Goal: Task Accomplishment & Management: Use online tool/utility

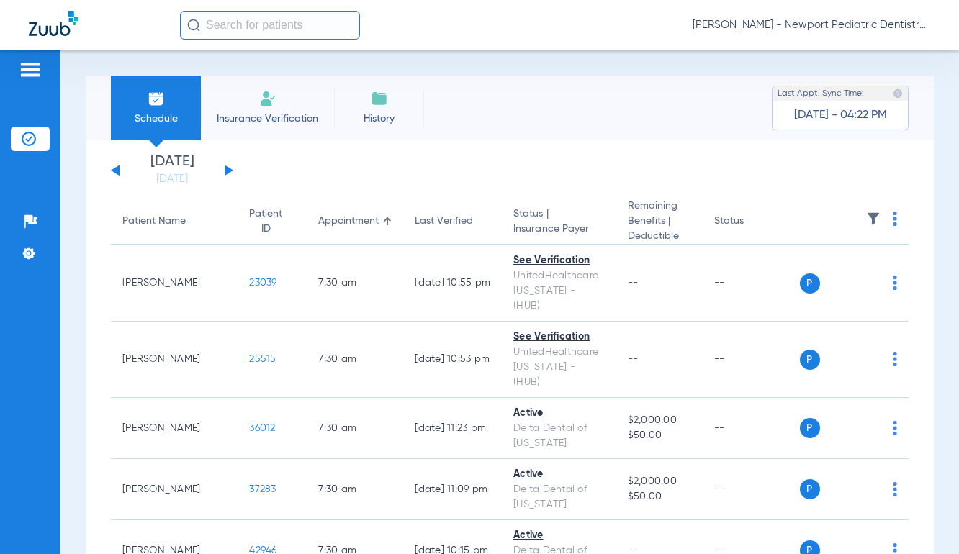
click at [227, 171] on button at bounding box center [229, 170] width 9 height 11
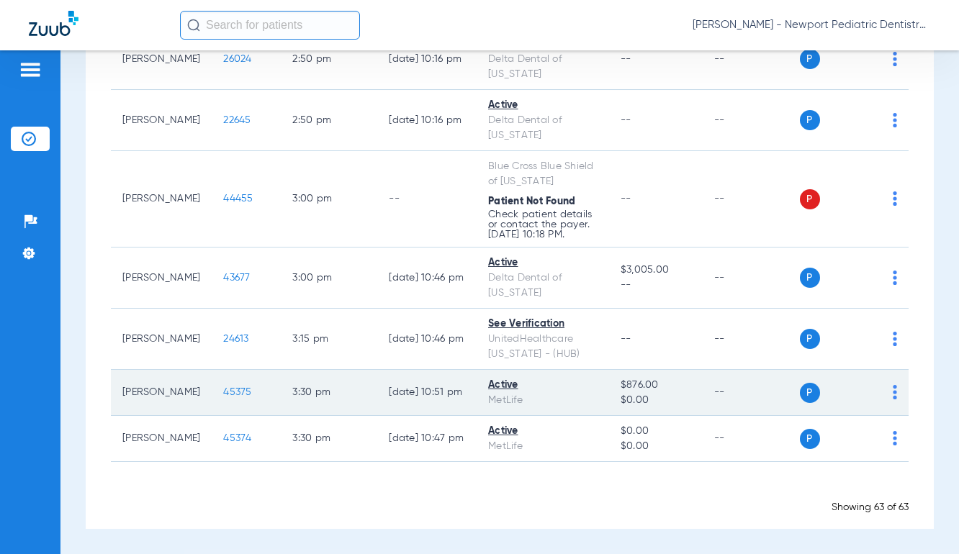
scroll to position [4143, 0]
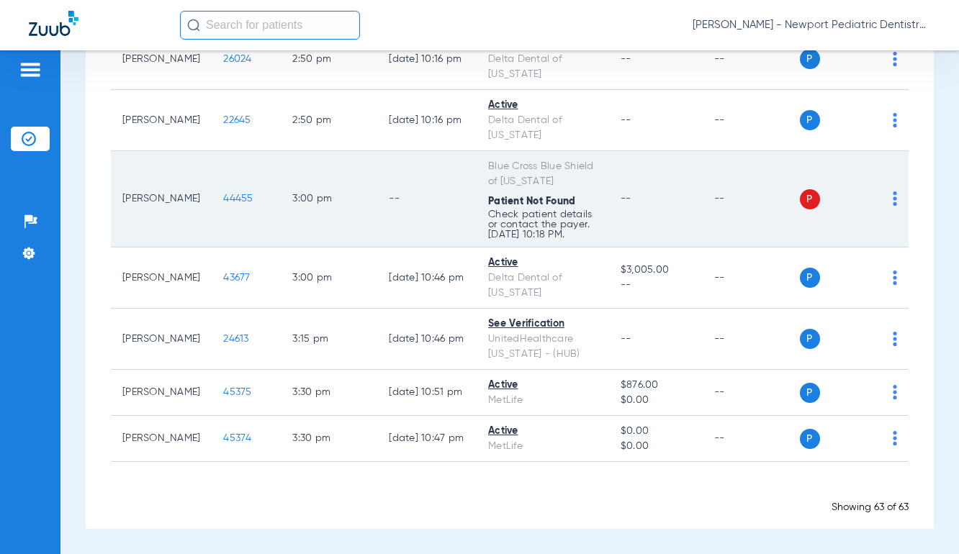
click at [223, 194] on span "44455" at bounding box center [238, 199] width 30 height 10
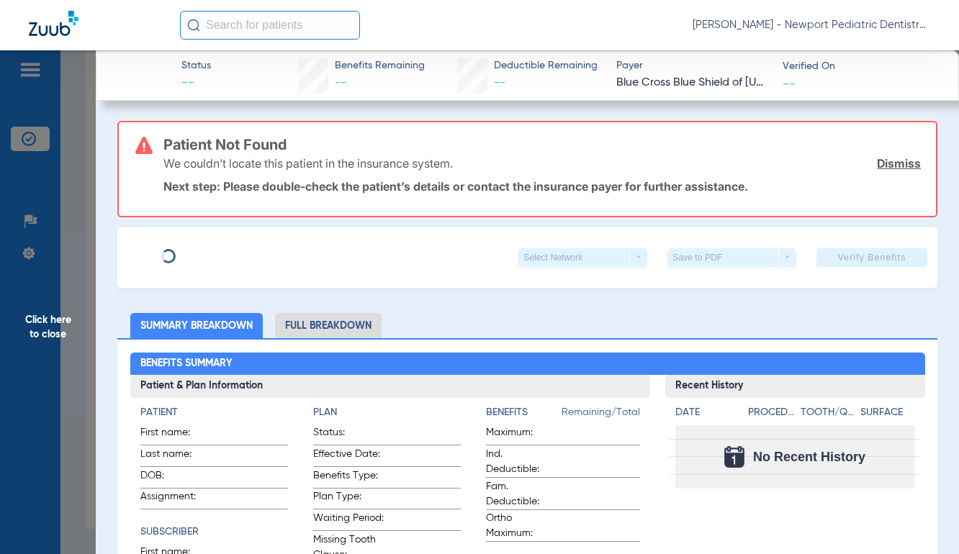
type input "[PERSON_NAME]"
type input "[DATE]"
type input "96"
type input "002330422"
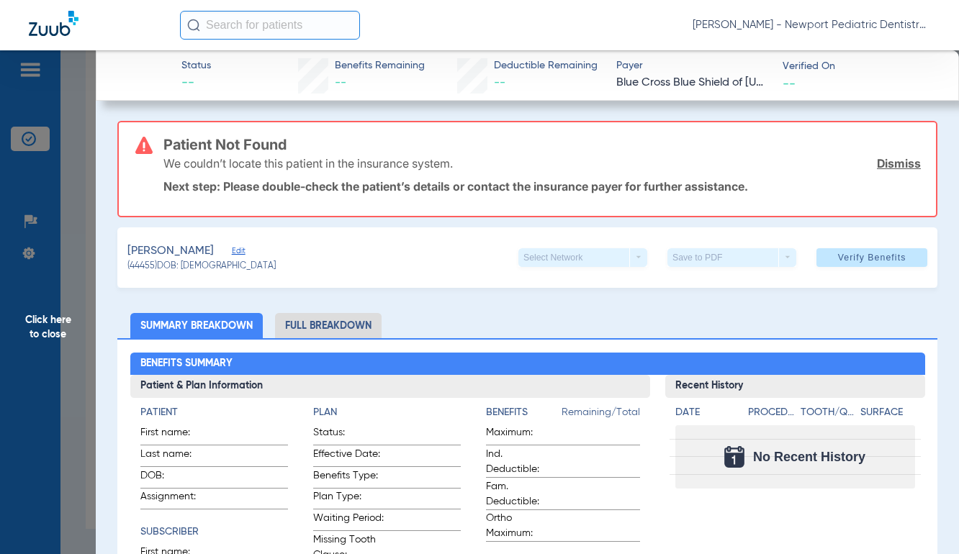
click at [245, 248] on span "Edit" at bounding box center [238, 253] width 13 height 14
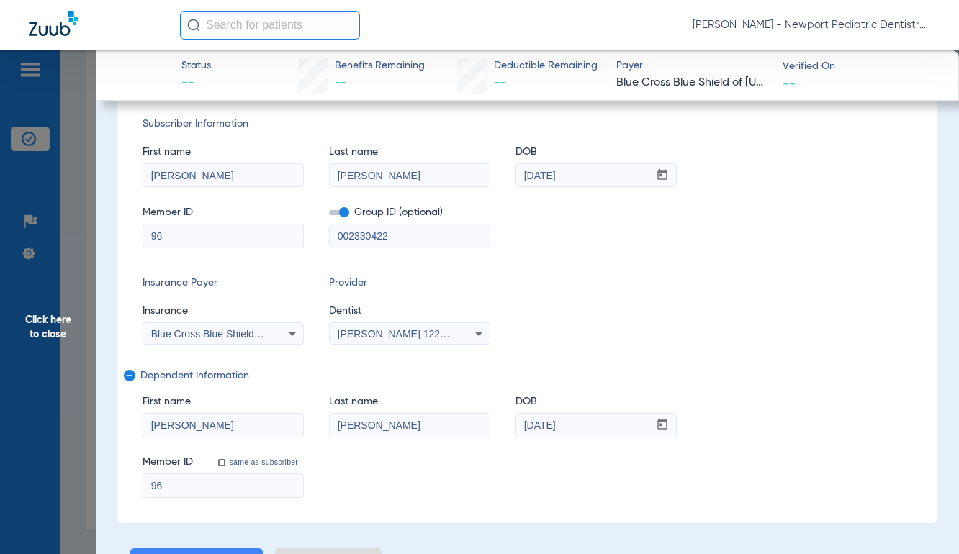
scroll to position [288, 0]
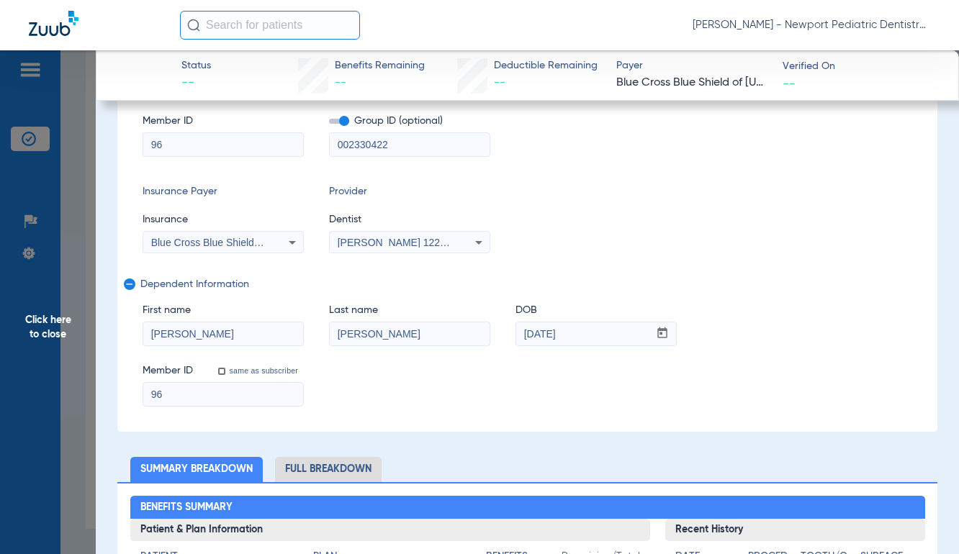
drag, startPoint x: 220, startPoint y: 148, endPoint x: 91, endPoint y: 140, distance: 129.1
click at [111, 515] on app-side-panel-drawer "Click here to close Status -- Benefits Remaining -- Deductible Remaining -- Pay…" at bounding box center [111, 515] width 0 height 0
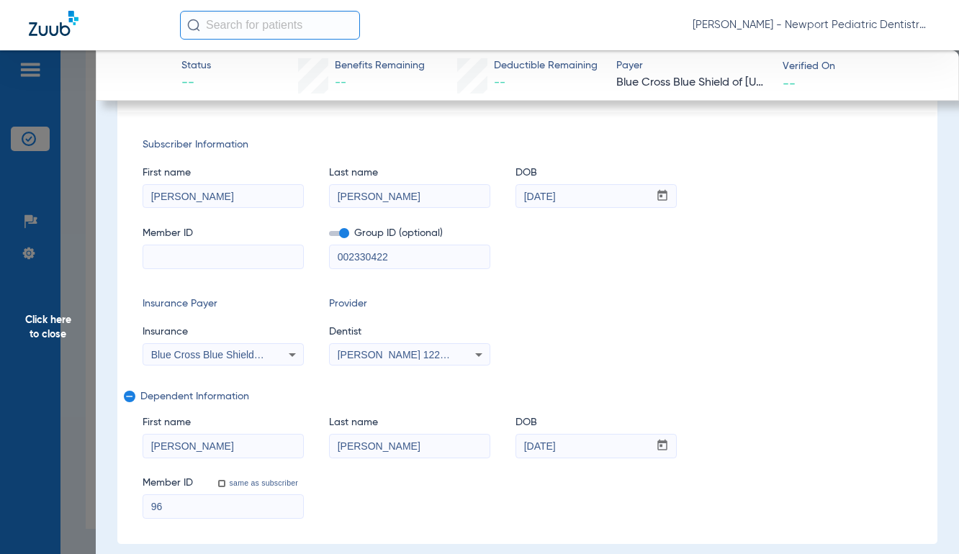
scroll to position [400, 0]
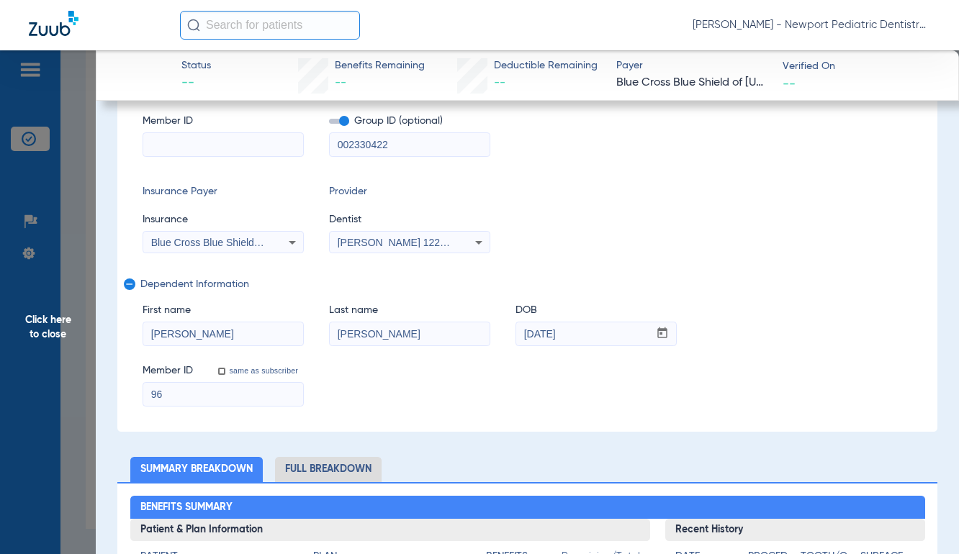
paste input "MTN961215099"
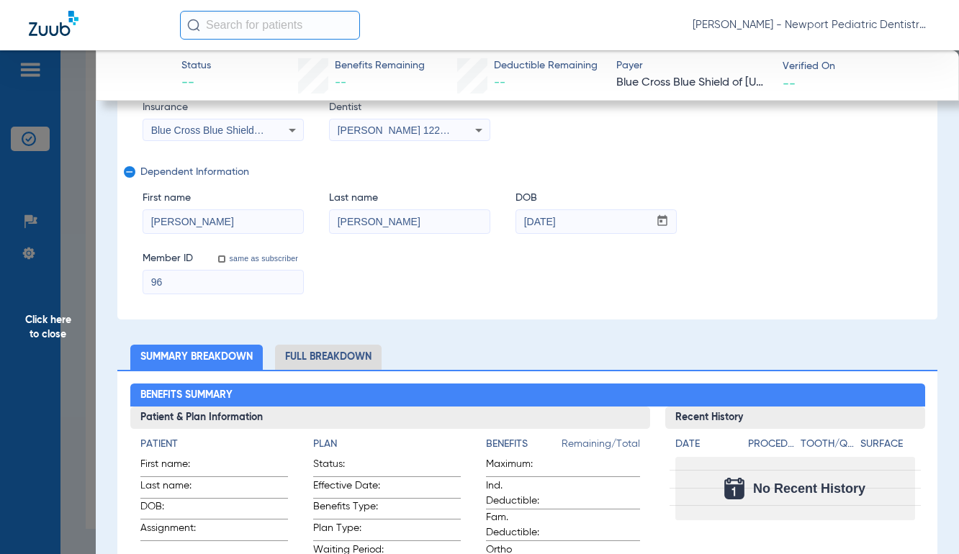
scroll to position [288, 0]
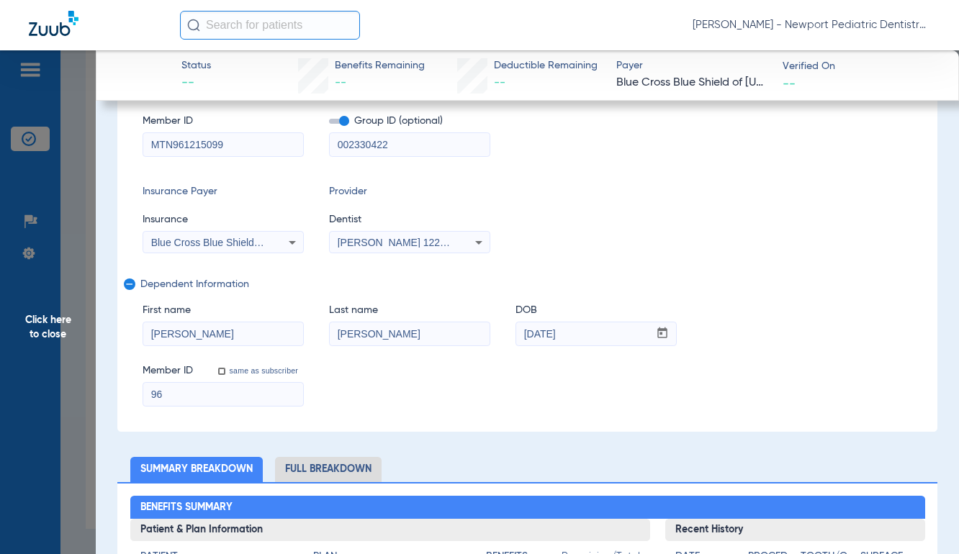
type input "MTN961215099"
drag, startPoint x: 184, startPoint y: 396, endPoint x: 10, endPoint y: 391, distance: 173.6
click at [111, 515] on app-side-panel-drawer "Click here to close Status -- Benefits Remaining -- Deductible Remaining -- Pay…" at bounding box center [111, 515] width 0 height 0
paste input "MTN961215099"
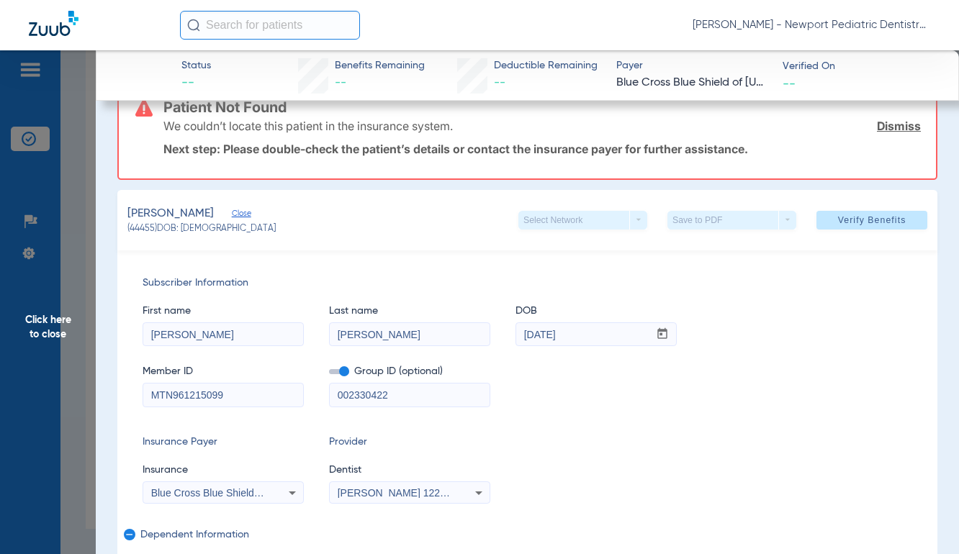
scroll to position [0, 0]
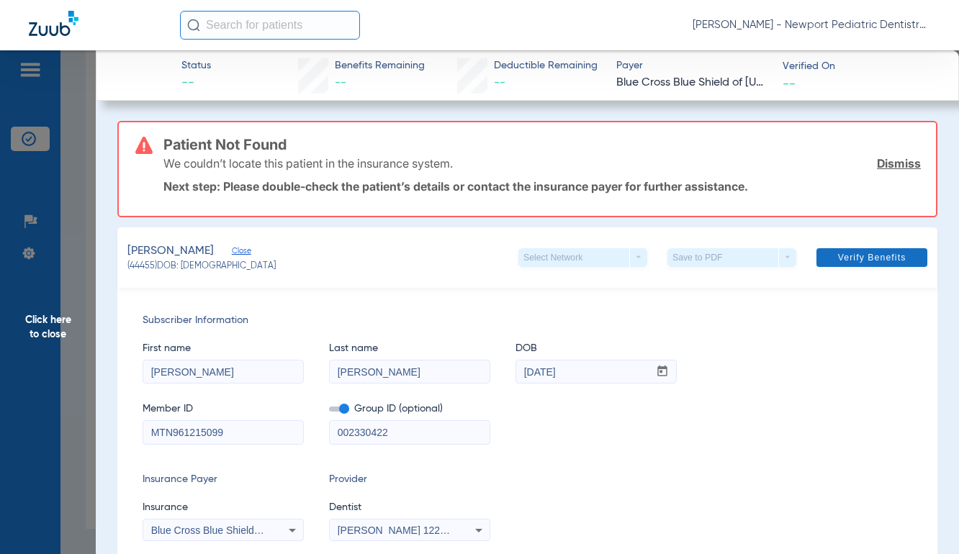
type input "MTN961215099"
click at [838, 271] on span at bounding box center [872, 257] width 111 height 35
